Goal: Information Seeking & Learning: Learn about a topic

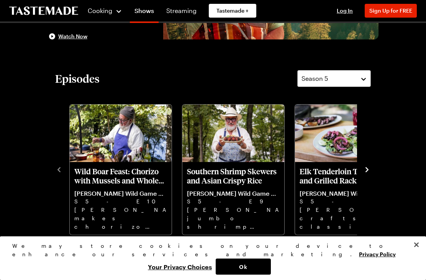
scroll to position [144, 0]
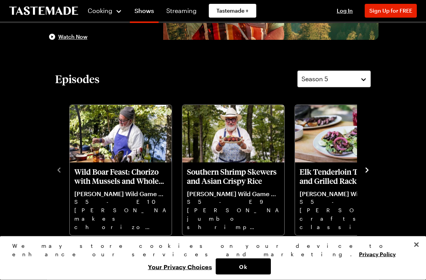
click at [368, 171] on icon "navigate to next item" at bounding box center [367, 171] width 8 height 8
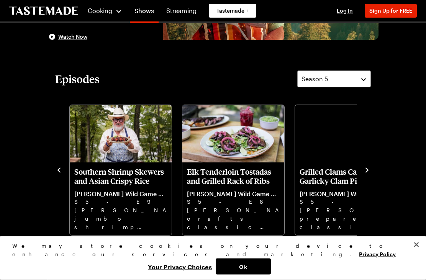
scroll to position [144, 0]
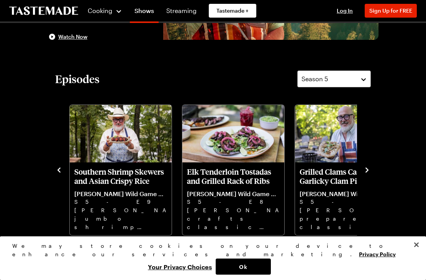
click at [366, 168] on icon "navigate to next item" at bounding box center [366, 169] width 3 height 5
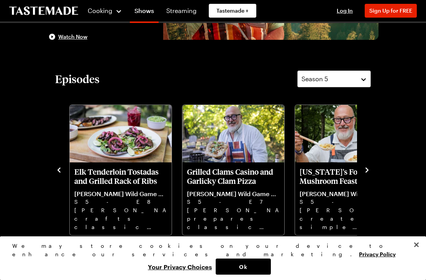
click at [364, 173] on icon "navigate to next item" at bounding box center [367, 170] width 8 height 8
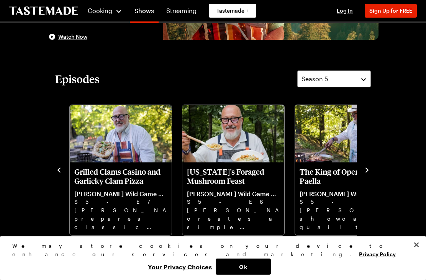
click at [369, 167] on icon "navigate to next item" at bounding box center [367, 170] width 8 height 8
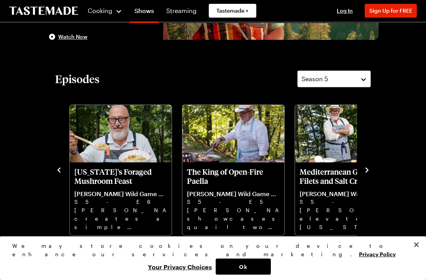
click at [374, 168] on div "Episodes Season 5 Wild Boar Feast: Chorizo with Mussels and Whole Roasted Leg A…" at bounding box center [212, 152] width 331 height 165
click at [369, 168] on icon "navigate to next item" at bounding box center [367, 170] width 8 height 8
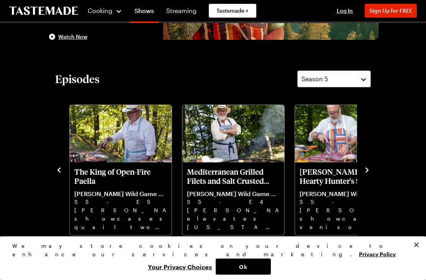
click at [370, 168] on icon "navigate to next item" at bounding box center [367, 170] width 8 height 8
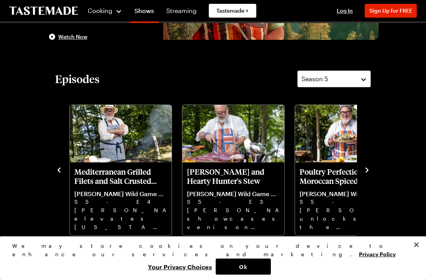
click at [369, 170] on icon "navigate to next item" at bounding box center [367, 170] width 8 height 8
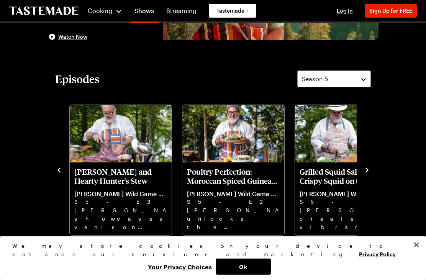
click at [369, 167] on icon "navigate to next item" at bounding box center [367, 170] width 8 height 8
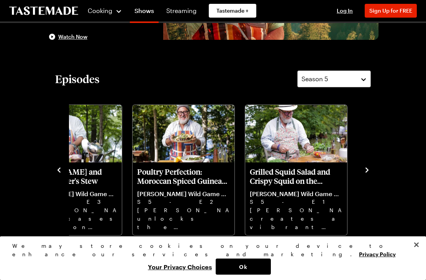
click at [370, 169] on icon "navigate to next item" at bounding box center [367, 170] width 8 height 8
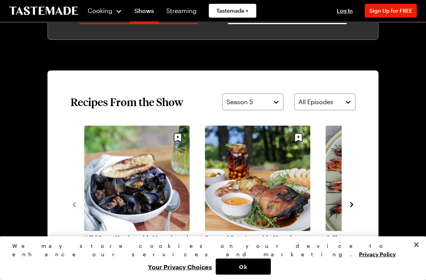
scroll to position [483, 0]
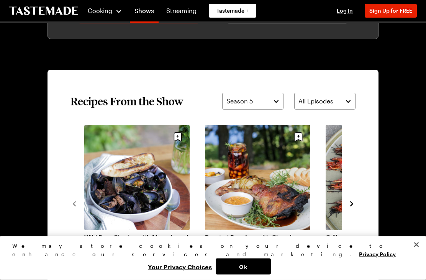
click at [355, 204] on icon "navigate to next item" at bounding box center [352, 204] width 8 height 8
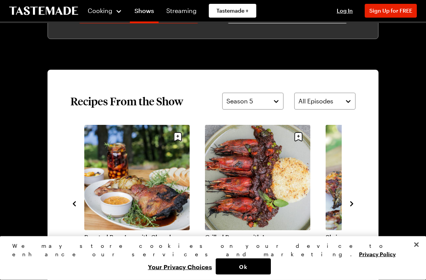
scroll to position [483, 0]
click at [354, 203] on icon "navigate to next item" at bounding box center [352, 204] width 8 height 8
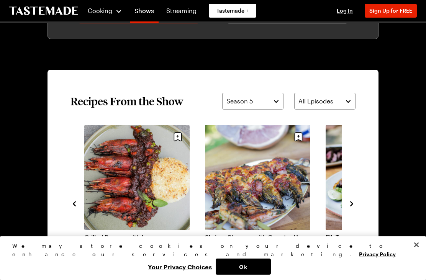
click at [354, 201] on icon "navigate to next item" at bounding box center [352, 204] width 8 height 8
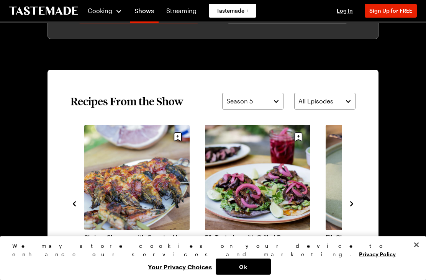
click at [354, 202] on icon "navigate to next item" at bounding box center [352, 204] width 8 height 8
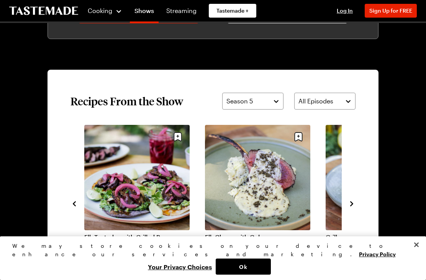
click at [353, 206] on icon "navigate to next item" at bounding box center [352, 204] width 8 height 8
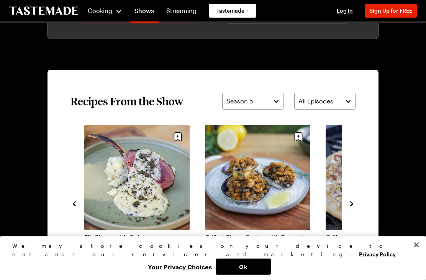
scroll to position [482, 0]
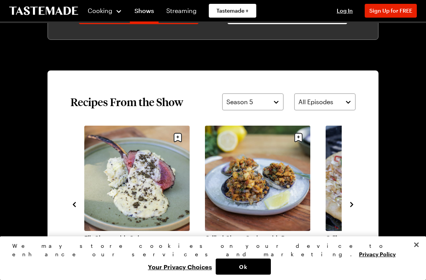
click at [354, 203] on icon "navigate to next item" at bounding box center [352, 205] width 8 height 8
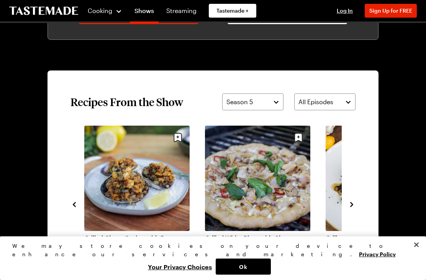
click at [354, 203] on icon "navigate to next item" at bounding box center [352, 205] width 8 height 8
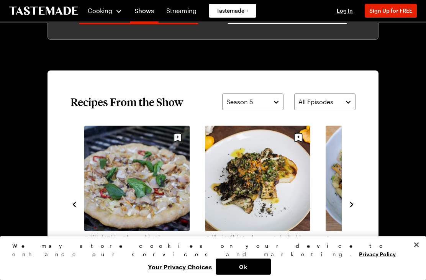
click at [352, 208] on icon "navigate to next item" at bounding box center [352, 205] width 8 height 8
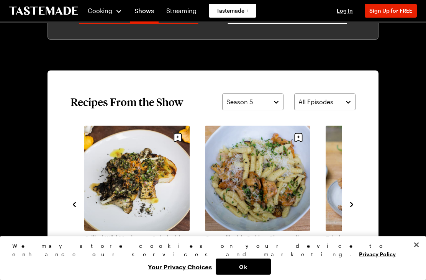
click at [354, 202] on icon "navigate to next item" at bounding box center [352, 205] width 8 height 8
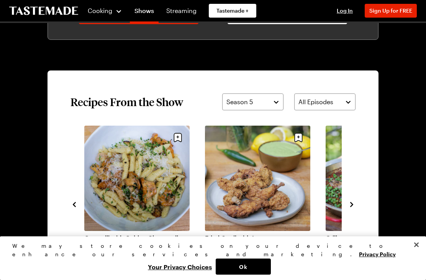
click at [354, 202] on icon "navigate to next item" at bounding box center [352, 205] width 8 height 8
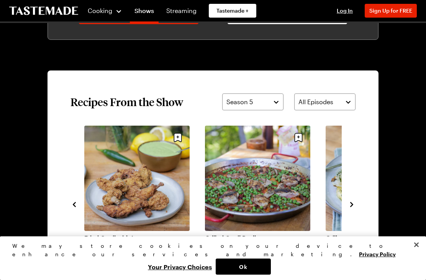
click at [356, 218] on section "Recipes From the Show Season 5 All Episodes Wild Boar Chorizo with Mussels and …" at bounding box center [212, 203] width 331 height 267
click at [351, 201] on icon "navigate to next item" at bounding box center [352, 205] width 8 height 8
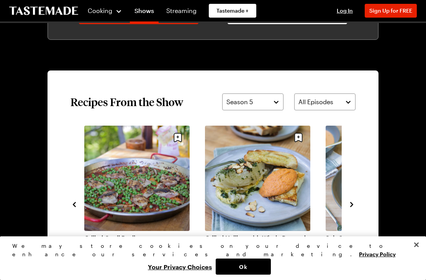
click at [350, 206] on icon "navigate to next item" at bounding box center [352, 205] width 8 height 8
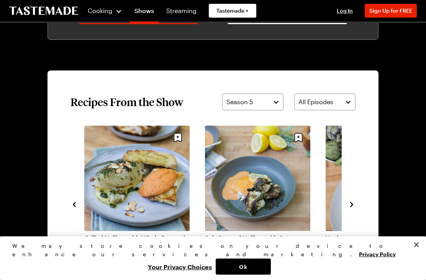
click at [354, 206] on icon "navigate to next item" at bounding box center [352, 205] width 8 height 8
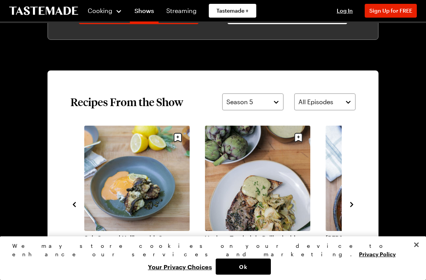
click at [355, 204] on icon "navigate to next item" at bounding box center [352, 205] width 8 height 8
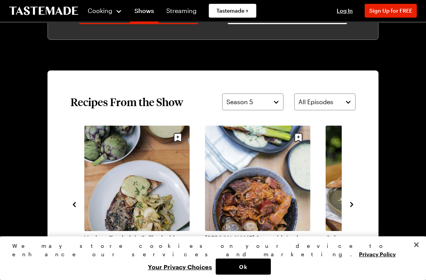
click at [354, 203] on icon "navigate to next item" at bounding box center [352, 205] width 8 height 8
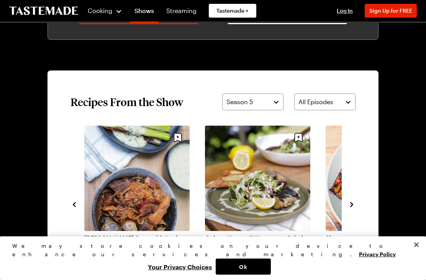
click at [355, 205] on icon "navigate to next item" at bounding box center [352, 205] width 8 height 8
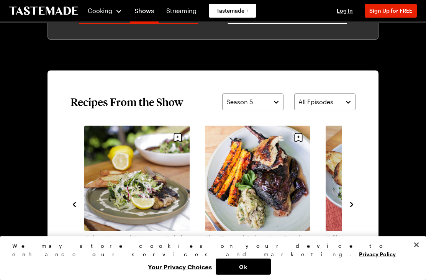
click at [354, 202] on icon "navigate to next item" at bounding box center [352, 205] width 8 height 8
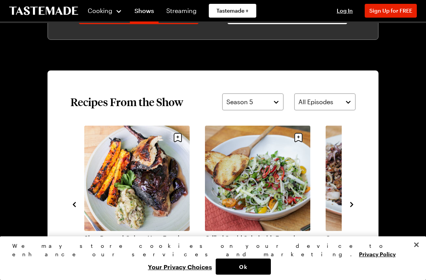
click at [355, 204] on icon "navigate to next item" at bounding box center [352, 205] width 8 height 8
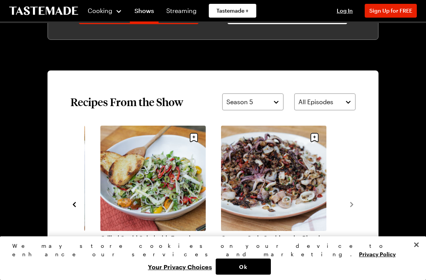
click at [356, 202] on section "Recipes From the Show Season 5 All Episodes Wild Boar Chorizo with Mussels and …" at bounding box center [212, 203] width 331 height 267
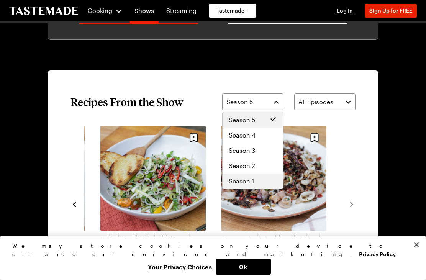
click at [261, 182] on div "Season 1" at bounding box center [253, 180] width 48 height 9
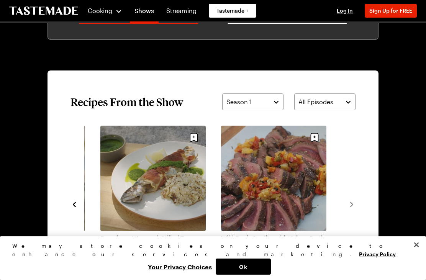
click at [351, 206] on icon "navigate to next item" at bounding box center [351, 204] width 3 height 5
click at [354, 203] on icon "navigate to next item" at bounding box center [352, 205] width 8 height 8
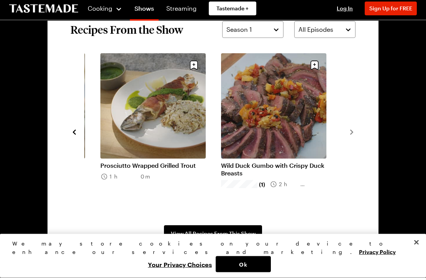
scroll to position [555, 0]
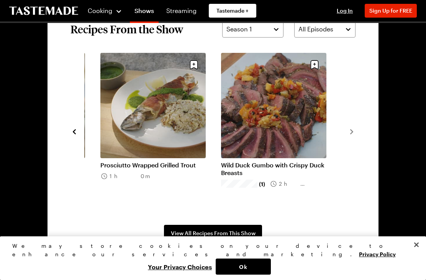
click at [214, 232] on span "View All Recipes From This Show" at bounding box center [213, 233] width 85 height 8
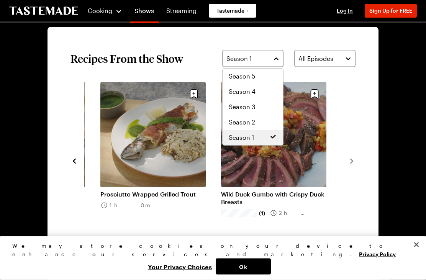
scroll to position [526, 0]
click at [264, 119] on div "Season 2" at bounding box center [253, 122] width 48 height 9
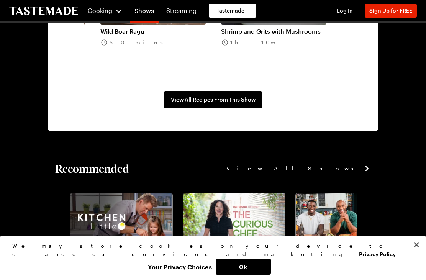
scroll to position [687, 0]
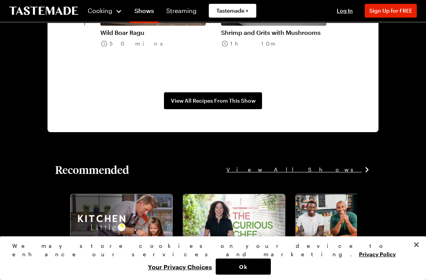
click at [207, 100] on span "View All Recipes From This Show" at bounding box center [213, 101] width 85 height 8
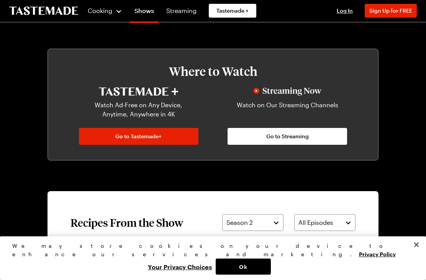
scroll to position [365, 0]
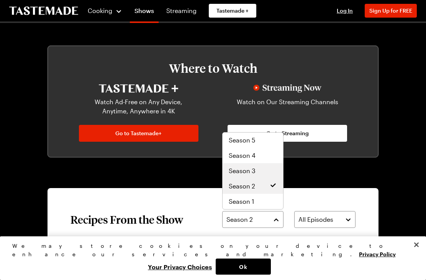
click at [262, 169] on div "Season 3" at bounding box center [253, 170] width 48 height 9
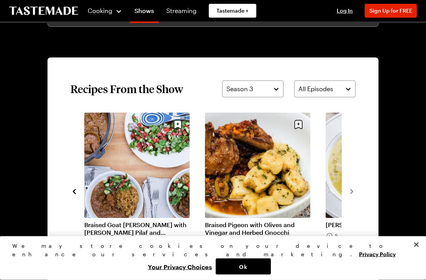
scroll to position [495, 0]
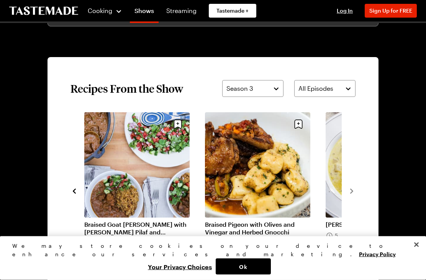
click at [353, 192] on icon "navigate to next item" at bounding box center [352, 192] width 8 height 8
click at [355, 191] on section "Recipes From the Show Season 3 All Episodes Venison Loco Moco with Beef Gravy 4…" at bounding box center [212, 190] width 331 height 267
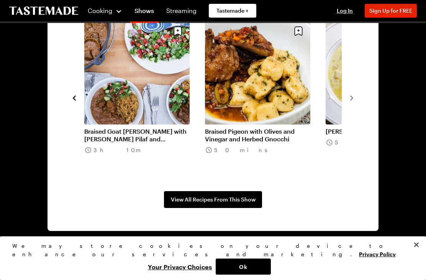
scroll to position [597, 0]
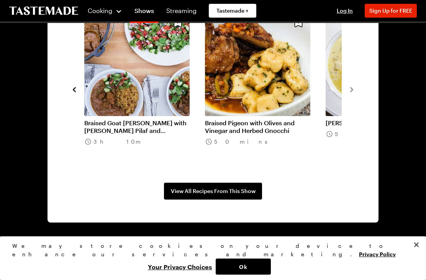
click at [222, 191] on span "View All Recipes From This Show" at bounding box center [213, 191] width 85 height 8
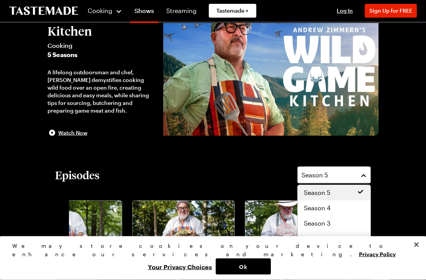
scroll to position [48, 0]
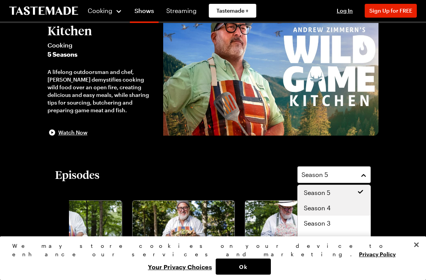
click at [341, 209] on div "Season 4" at bounding box center [334, 207] width 60 height 9
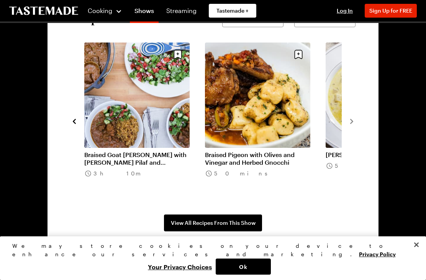
scroll to position [570, 0]
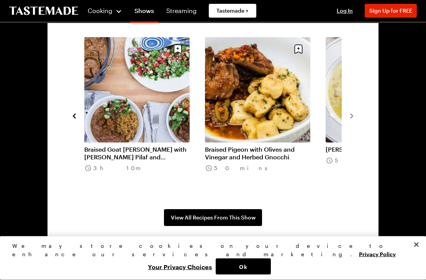
click at [225, 216] on span "View All Recipes From This Show" at bounding box center [213, 218] width 85 height 8
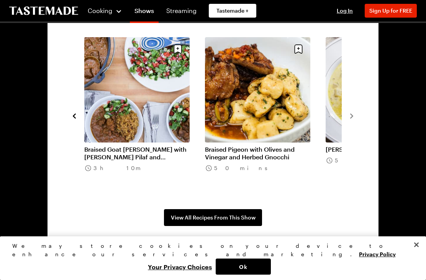
scroll to position [583, 0]
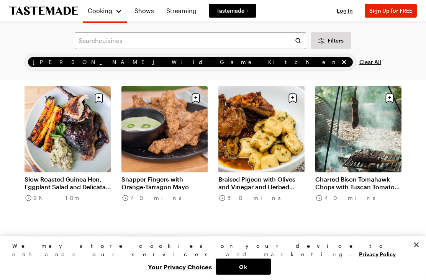
scroll to position [646, 0]
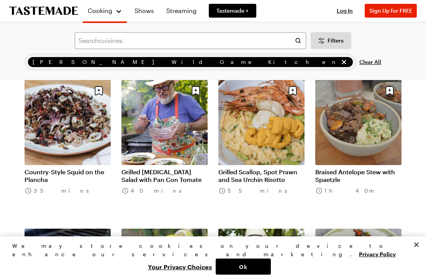
scroll to position [1552, 0]
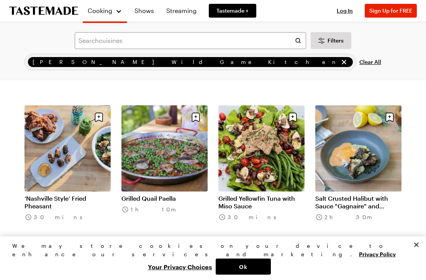
scroll to position [478, 0]
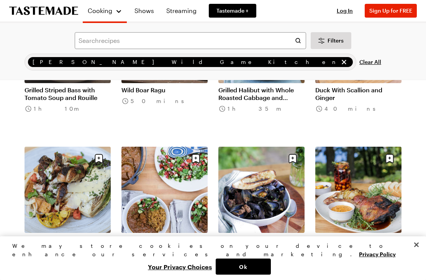
scroll to position [1252, 0]
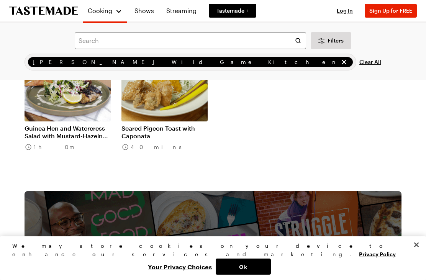
scroll to position [1902, 0]
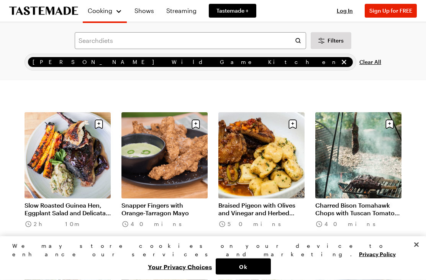
scroll to position [620, 0]
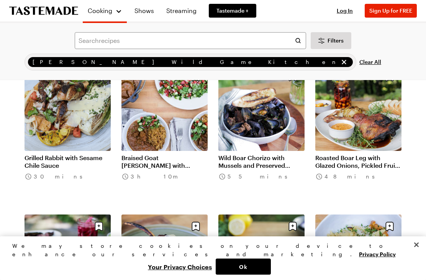
scroll to position [1266, 0]
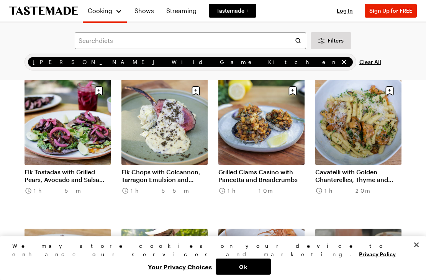
scroll to position [1359, 0]
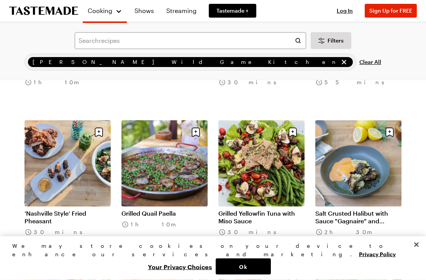
scroll to position [477, 0]
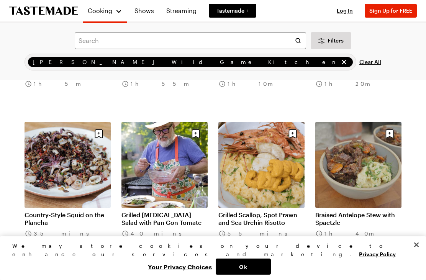
scroll to position [1541, 0]
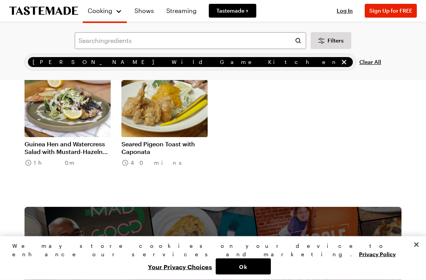
scroll to position [1879, 0]
